Goal: Information Seeking & Learning: Find specific fact

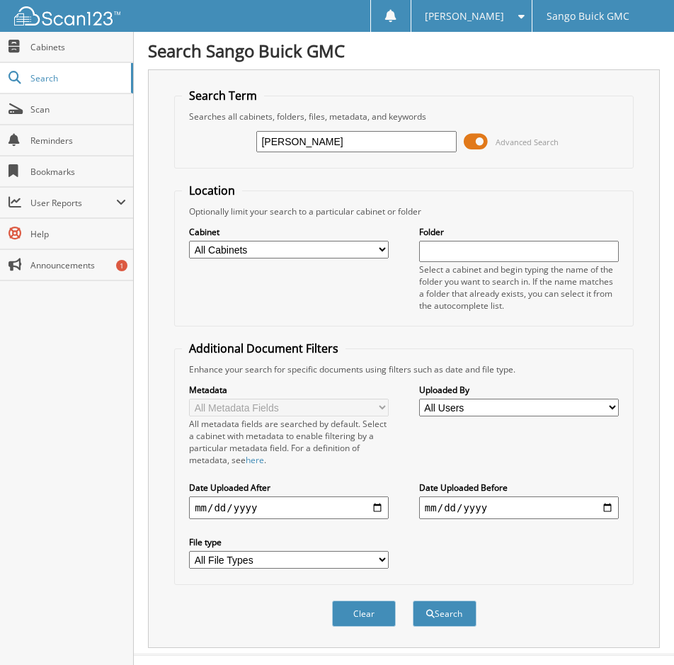
type input "[PERSON_NAME]"
click at [413, 600] on button "Search" at bounding box center [445, 613] width 64 height 26
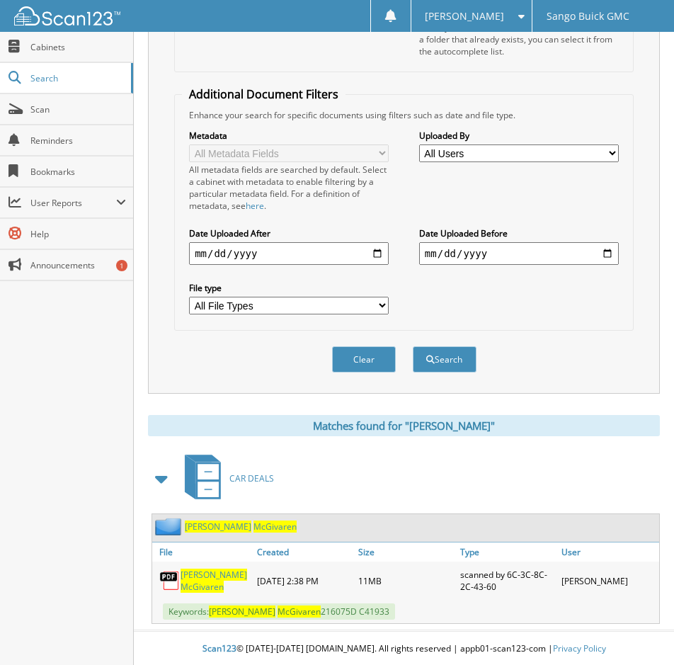
scroll to position [256, 0]
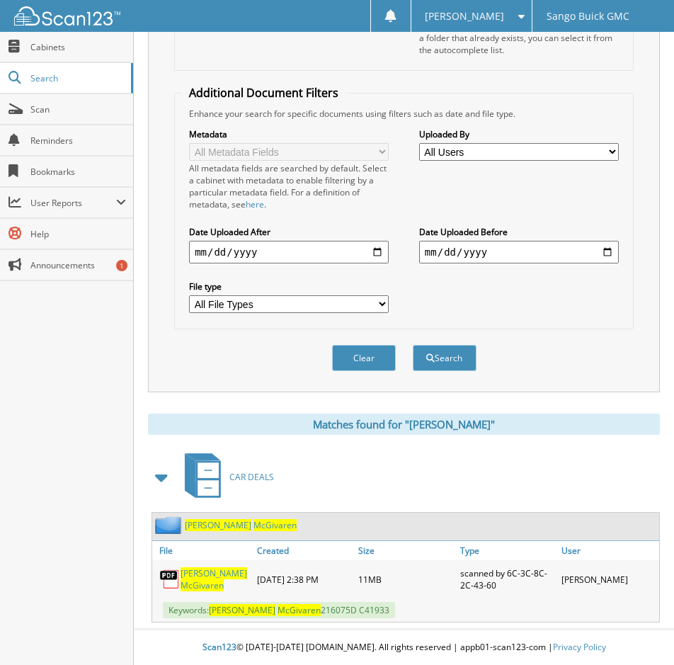
click at [218, 580] on span "McGivaren" at bounding box center [202, 585] width 43 height 12
drag, startPoint x: 313, startPoint y: 610, endPoint x: 275, endPoint y: 618, distance: 38.3
click at [275, 618] on div "Keywords: [PERSON_NAME] 216075D C41933" at bounding box center [405, 609] width 507 height 23
drag, startPoint x: 275, startPoint y: 618, endPoint x: 290, endPoint y: 615, distance: 14.6
copy span "216075D"
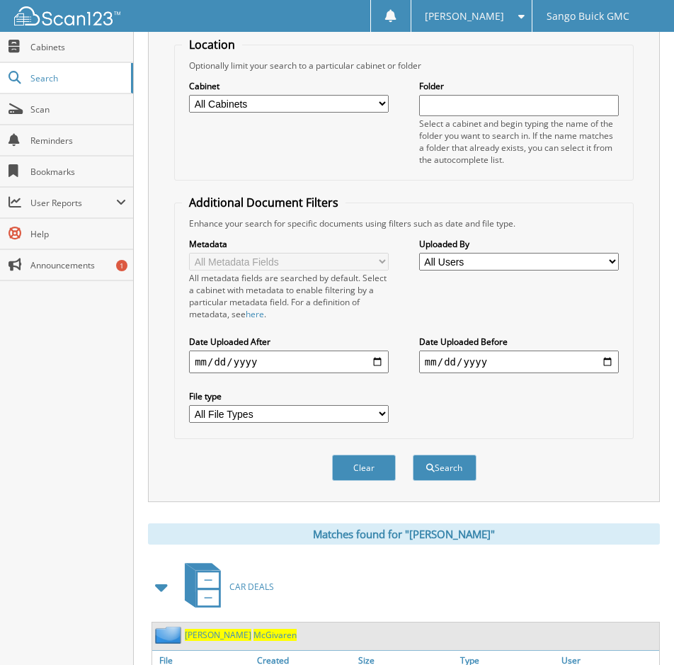
scroll to position [0, 0]
